Goal: Obtain resource: Download file/media

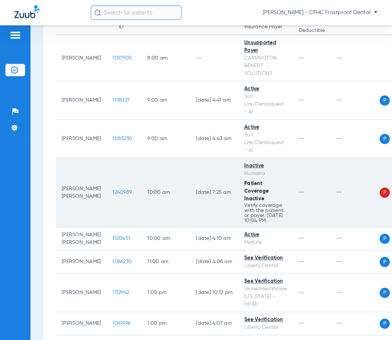
scroll to position [109, 0]
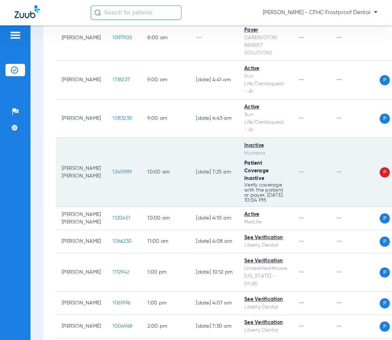
click at [193, 192] on td "[DATE] 7:25 AM" at bounding box center [214, 172] width 48 height 69
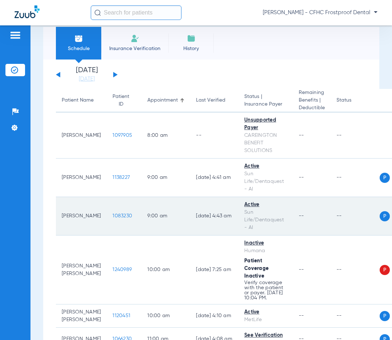
scroll to position [0, 0]
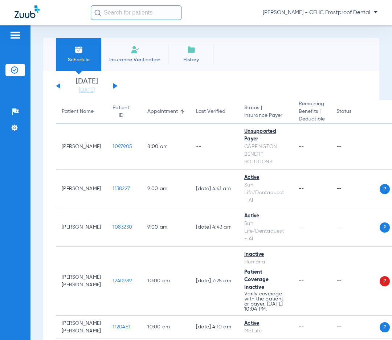
click at [116, 85] on button at bounding box center [115, 85] width 4 height 5
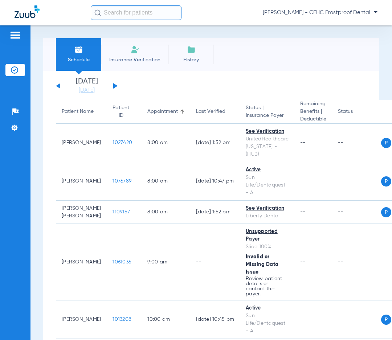
click at [116, 85] on button at bounding box center [115, 85] width 4 height 5
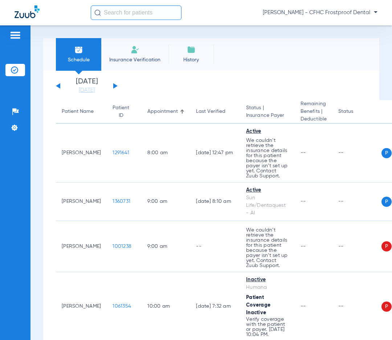
click at [115, 86] on button at bounding box center [115, 85] width 4 height 5
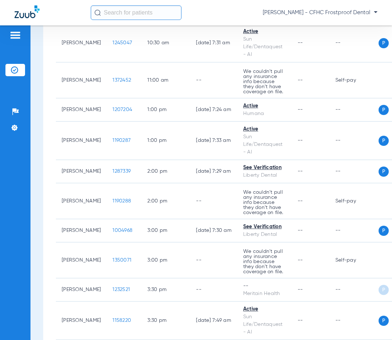
scroll to position [439, 0]
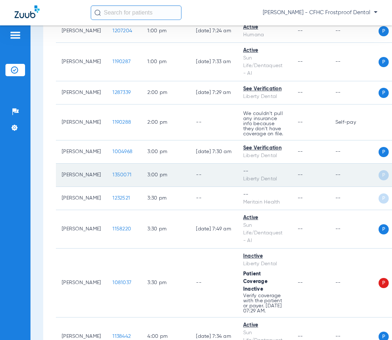
scroll to position [340, 0]
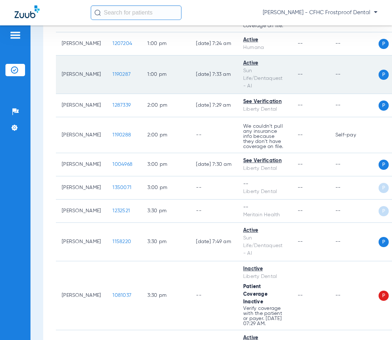
click at [108, 64] on td "1190287" at bounding box center [124, 75] width 35 height 38
click at [113, 72] on span "1190287" at bounding box center [122, 74] width 18 height 5
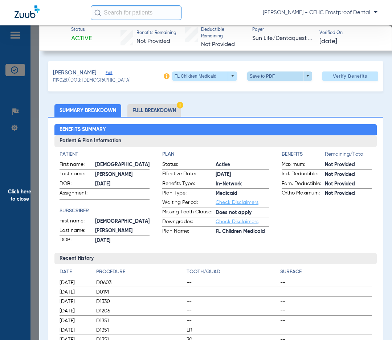
click at [299, 77] on span at bounding box center [279, 76] width 65 height 9
click at [274, 91] on span "Save to PDF" at bounding box center [276, 90] width 29 height 5
click at [21, 192] on span "Click here to close" at bounding box center [19, 195] width 39 height 340
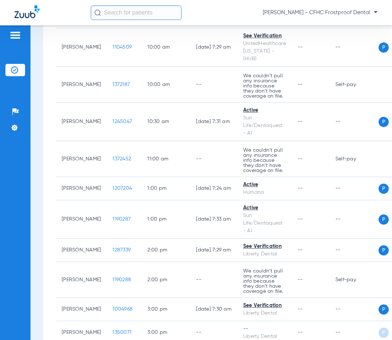
scroll to position [195, 0]
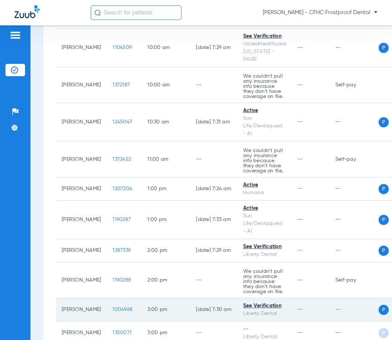
click at [113, 307] on span "1004968" at bounding box center [123, 309] width 20 height 5
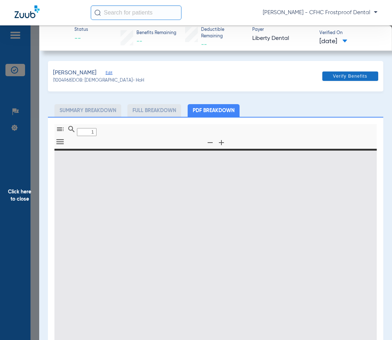
type input "0"
select select "page-width"
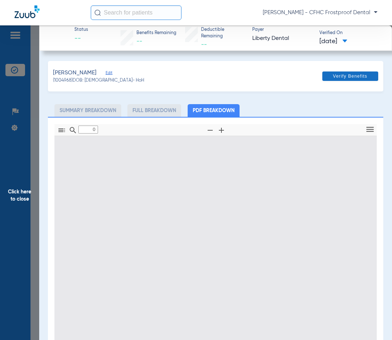
type input "1"
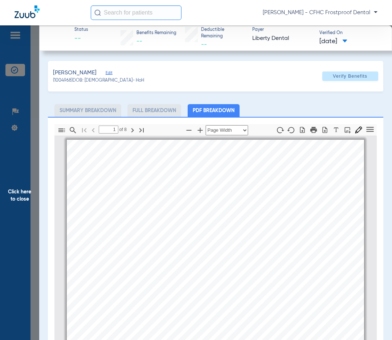
scroll to position [4, 0]
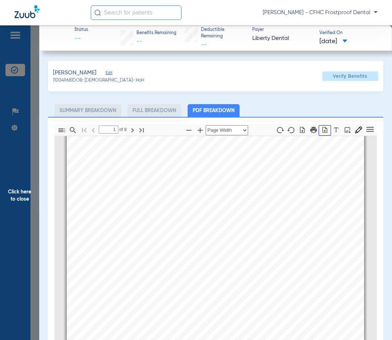
click at [321, 130] on icon "button" at bounding box center [324, 129] width 7 height 7
click at [21, 199] on span "Click here to close" at bounding box center [19, 195] width 39 height 340
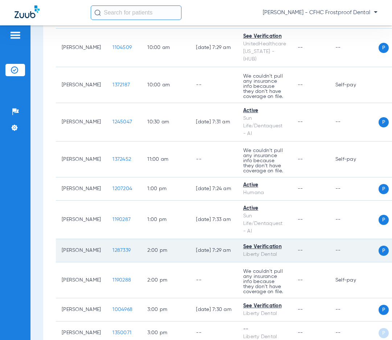
click at [113, 248] on span "1287339" at bounding box center [122, 250] width 18 height 5
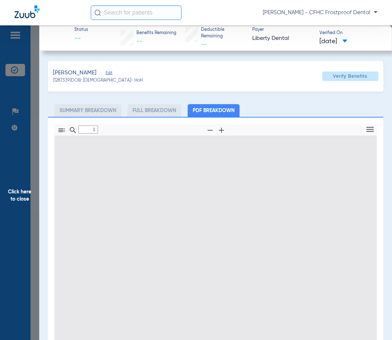
type input "0"
select select "page-width"
type input "1"
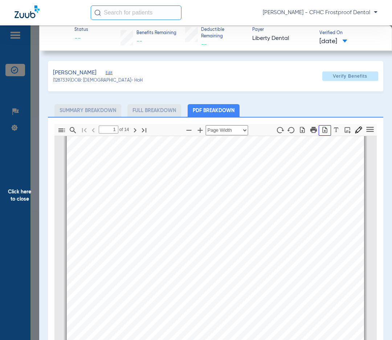
click at [321, 130] on icon "button" at bounding box center [324, 129] width 7 height 7
click at [18, 196] on span "Click here to close" at bounding box center [19, 195] width 39 height 340
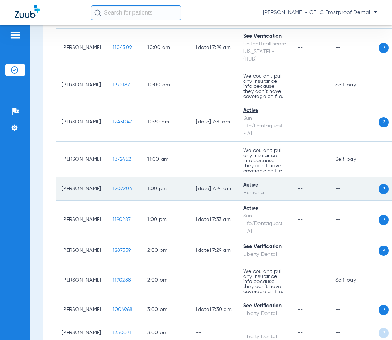
click at [113, 186] on span "1207204" at bounding box center [123, 188] width 20 height 5
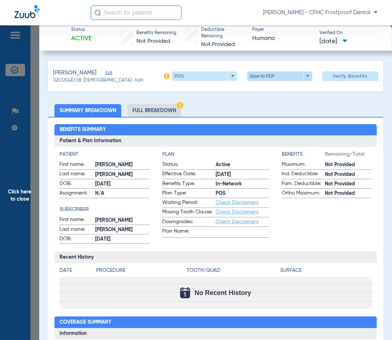
click at [303, 74] on span at bounding box center [279, 76] width 65 height 9
click at [275, 91] on span "Save to PDF" at bounding box center [276, 90] width 29 height 5
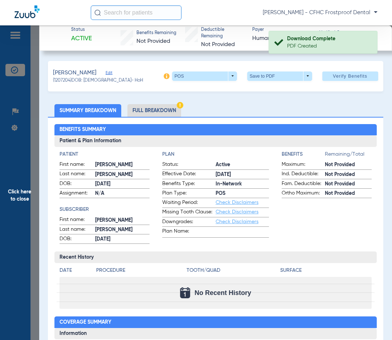
click at [107, 109] on li "Summary Breakdown" at bounding box center [87, 110] width 67 height 13
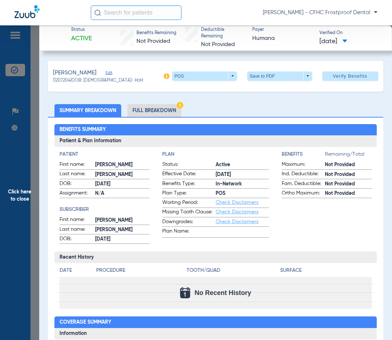
click at [16, 195] on span "Click here to close" at bounding box center [19, 195] width 39 height 340
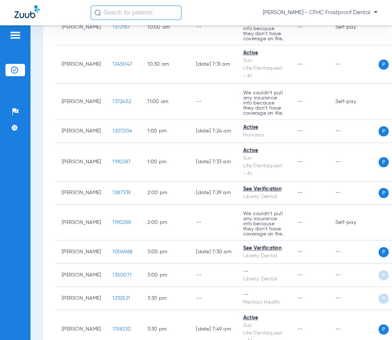
scroll to position [413, 0]
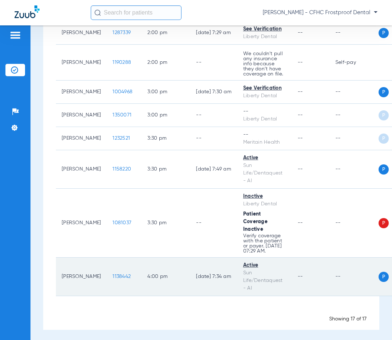
click at [113, 275] on span "1138442" at bounding box center [122, 276] width 18 height 5
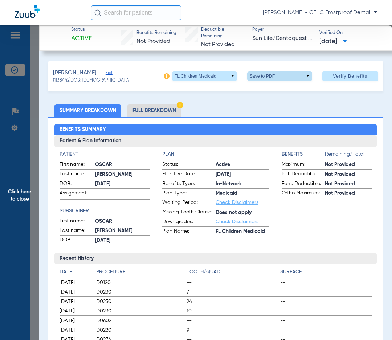
click at [304, 78] on span at bounding box center [279, 76] width 65 height 9
click at [278, 91] on span "Save to PDF" at bounding box center [276, 90] width 29 height 5
click at [21, 196] on span "Click here to close" at bounding box center [19, 195] width 39 height 340
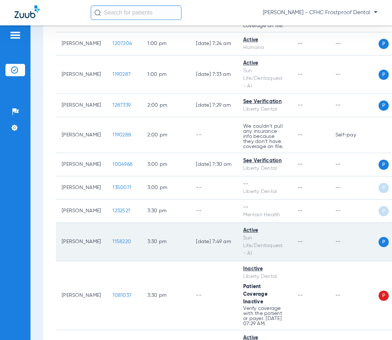
scroll to position [304, 0]
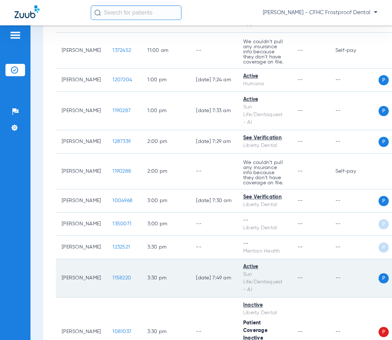
click at [113, 276] on span "1158220" at bounding box center [122, 278] width 19 height 5
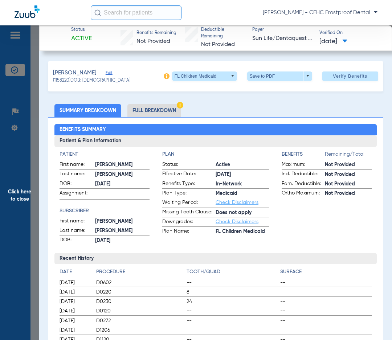
click at [301, 76] on span at bounding box center [279, 76] width 65 height 9
click at [270, 85] on button "insert_drive_file Save to PDF" at bounding box center [269, 90] width 55 height 15
click at [15, 193] on span "Click here to close" at bounding box center [19, 195] width 39 height 340
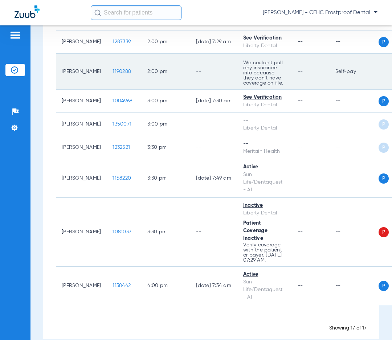
scroll to position [413, 0]
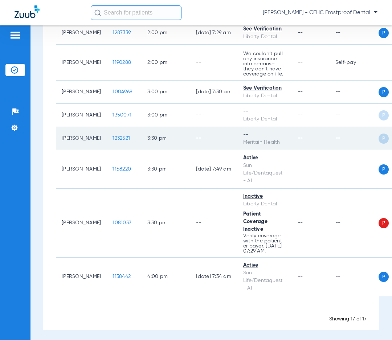
click at [190, 129] on td "--" at bounding box center [213, 138] width 47 height 23
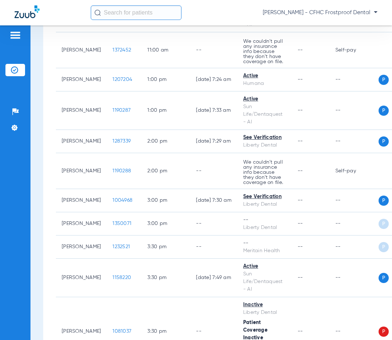
scroll to position [304, 0]
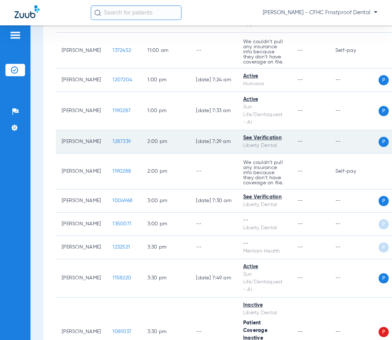
click at [113, 139] on span "1287339" at bounding box center [122, 141] width 18 height 5
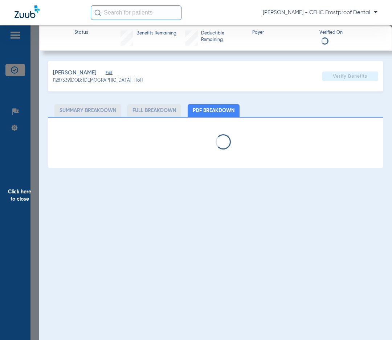
select select "page-width"
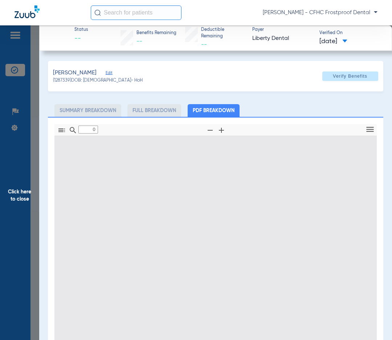
type input "1"
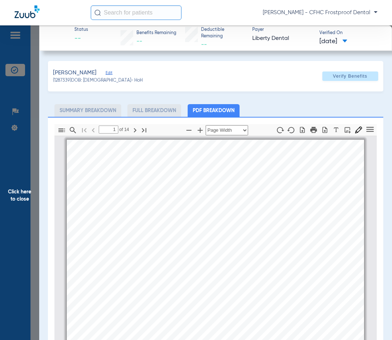
scroll to position [4, 0]
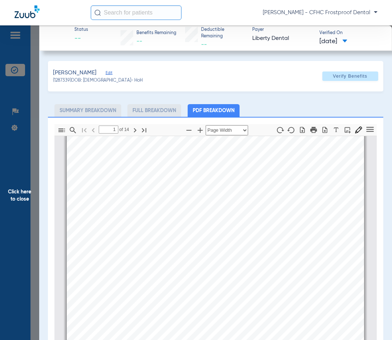
click at [347, 41] on span at bounding box center [344, 42] width 5 height 4
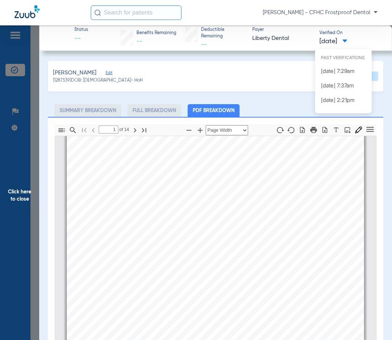
click at [250, 76] on div at bounding box center [196, 170] width 392 height 340
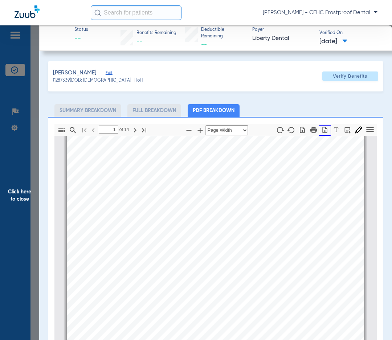
click at [323, 127] on icon "button" at bounding box center [325, 130] width 5 height 6
click at [16, 196] on span "Click here to close" at bounding box center [19, 195] width 39 height 340
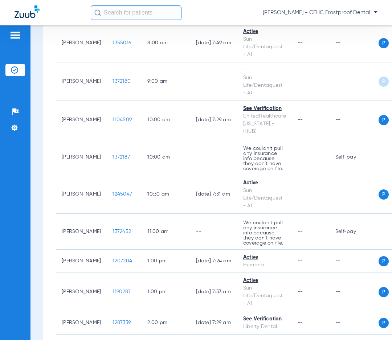
scroll to position [86, 0]
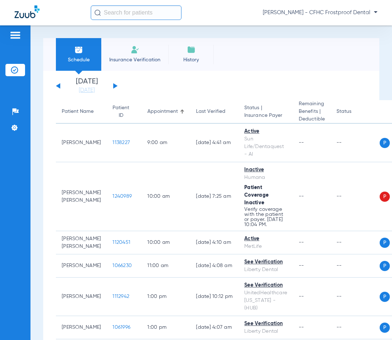
click at [117, 86] on app-single-date-navigator "[DATE] [DATE] [DATE] [DATE] [DATE] [DATE] [DATE] [DATE] [DATE] [DATE] [DATE] [D…" at bounding box center [211, 86] width 311 height 16
click at [114, 85] on button at bounding box center [115, 85] width 4 height 5
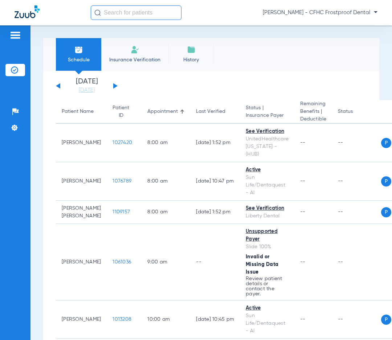
click at [228, 80] on app-single-date-navigator "[DATE] [DATE] [DATE] [DATE] [DATE] [DATE] [DATE] [DATE] [DATE] [DATE] [DATE] [D…" at bounding box center [211, 86] width 311 height 16
click at [235, 66] on div "Schedule Insurance Verification History Last Appt. Sync Time: [DATE] - 09:56 AM" at bounding box center [211, 54] width 336 height 33
